Goal: Task Accomplishment & Management: Manage account settings

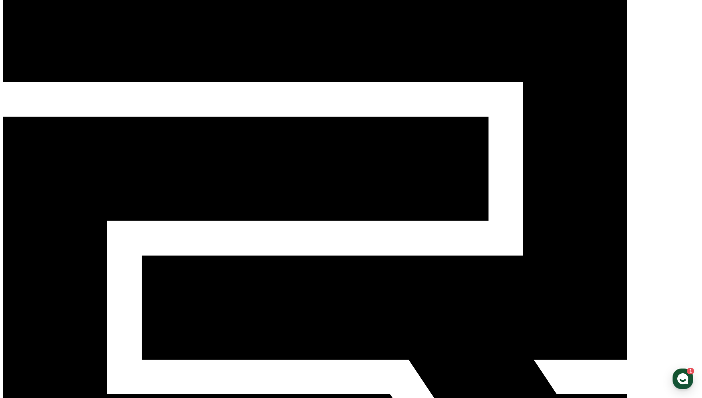
scroll to position [25, 0]
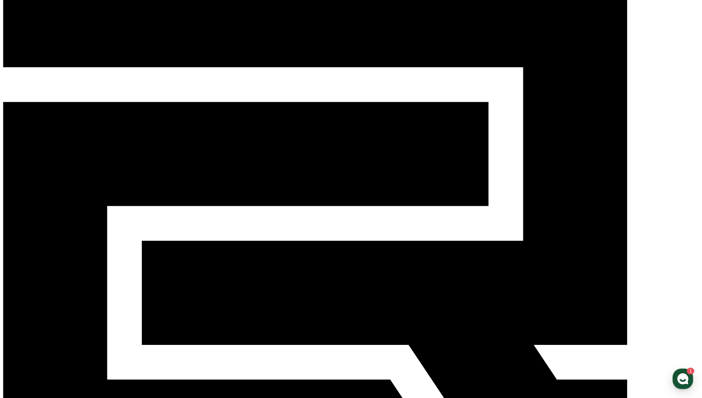
scroll to position [0, 0]
